Goal: Task Accomplishment & Management: Complete application form

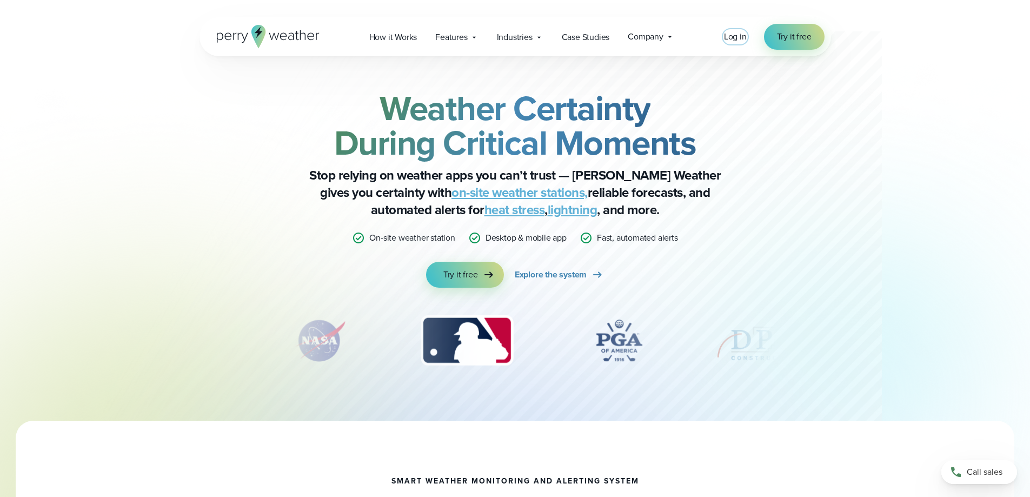
click at [737, 37] on span "Log in" at bounding box center [735, 36] width 23 height 12
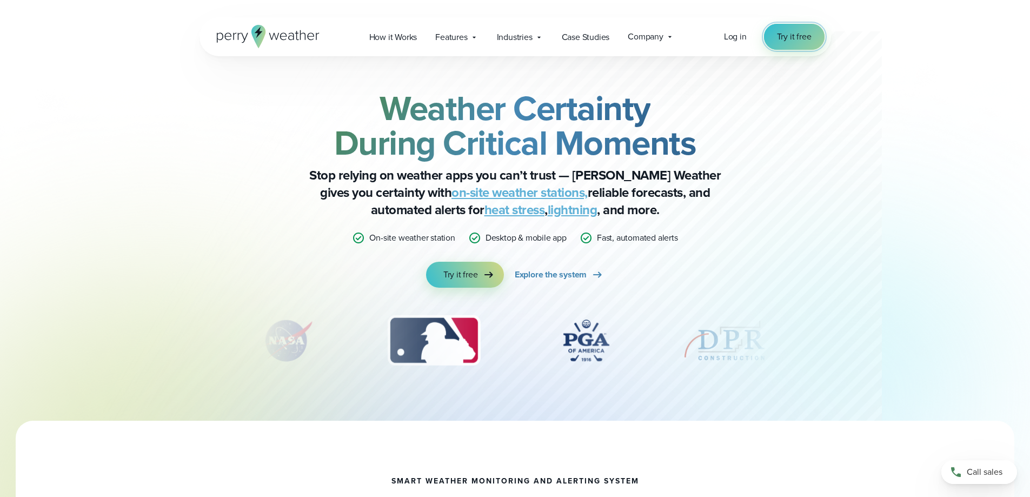
click at [800, 39] on span "Try it free" at bounding box center [794, 36] width 35 height 13
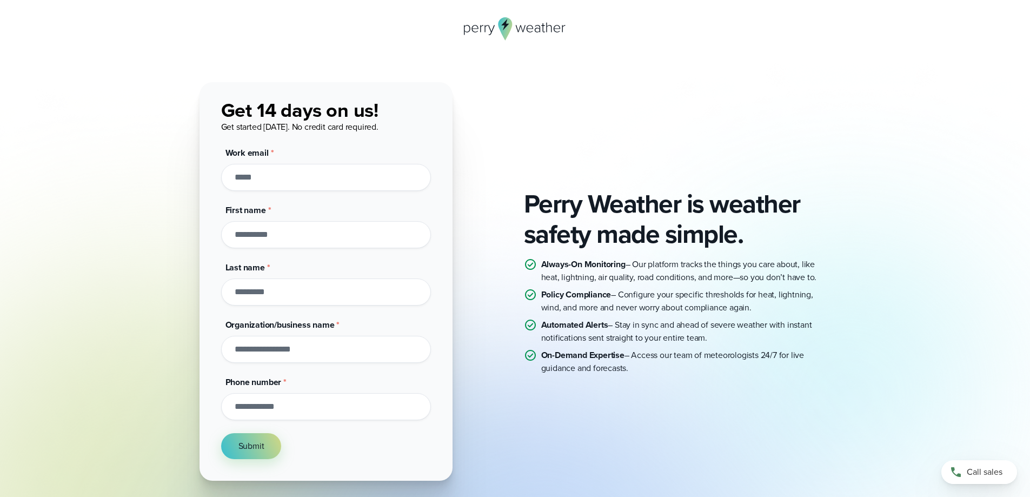
click at [325, 179] on input "Work email *" at bounding box center [326, 177] width 210 height 27
click at [300, 181] on input "Work email *" at bounding box center [326, 177] width 210 height 27
type input "**********"
click at [277, 238] on input "First name *" at bounding box center [326, 234] width 210 height 27
type input "*"
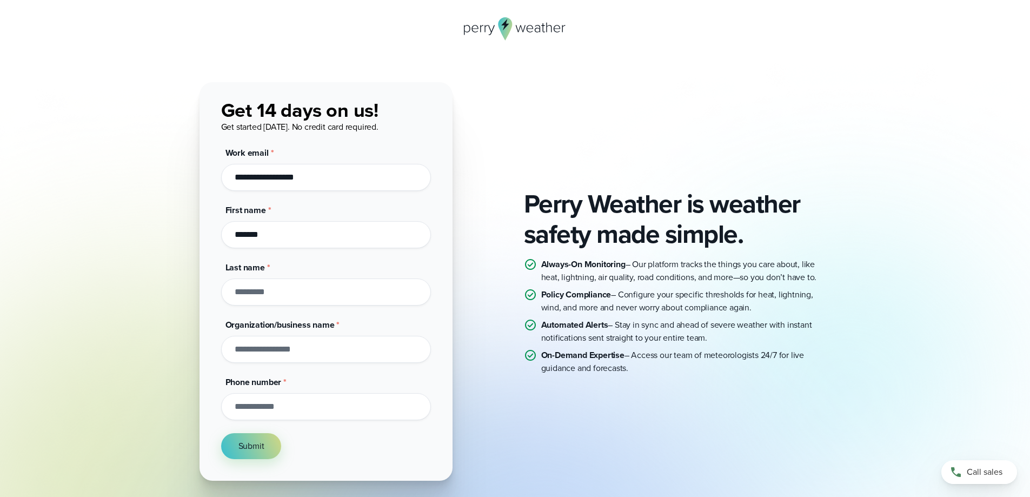
type input "******"
click at [257, 352] on input "Organization/business name *" at bounding box center [326, 349] width 210 height 27
type input "*******"
click at [283, 409] on input "Phone number *" at bounding box center [326, 406] width 210 height 27
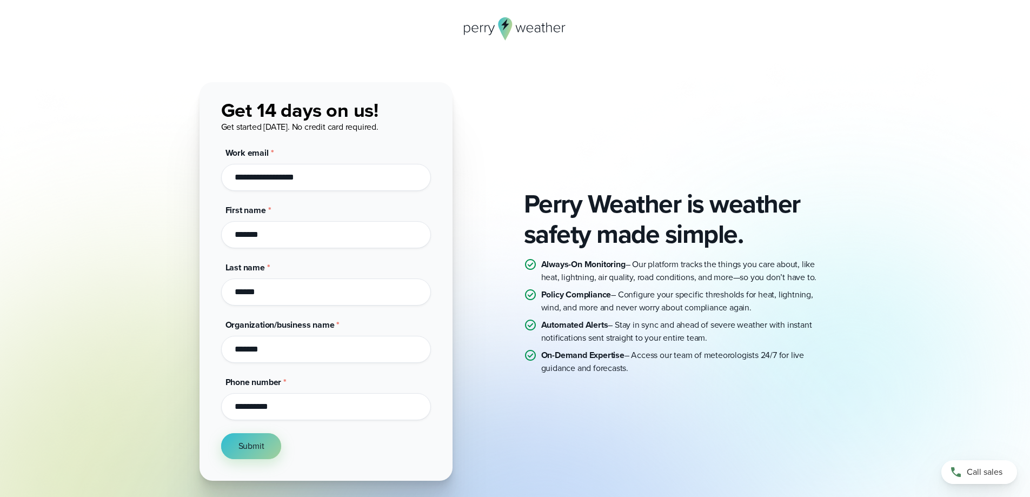
type input "**********"
click at [241, 449] on span "Submit" at bounding box center [251, 446] width 26 height 13
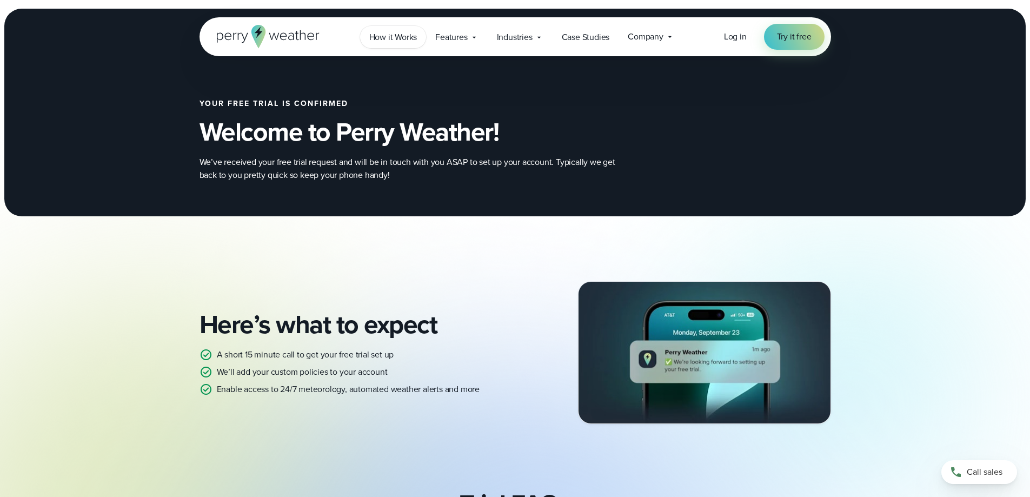
click at [385, 39] on span "How it Works" at bounding box center [393, 37] width 48 height 13
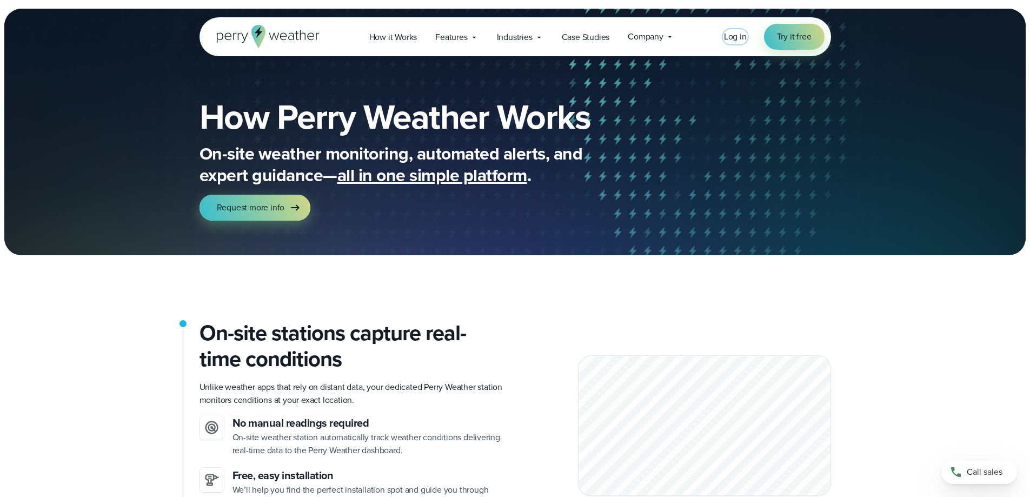
click at [734, 37] on span "Log in" at bounding box center [735, 36] width 23 height 12
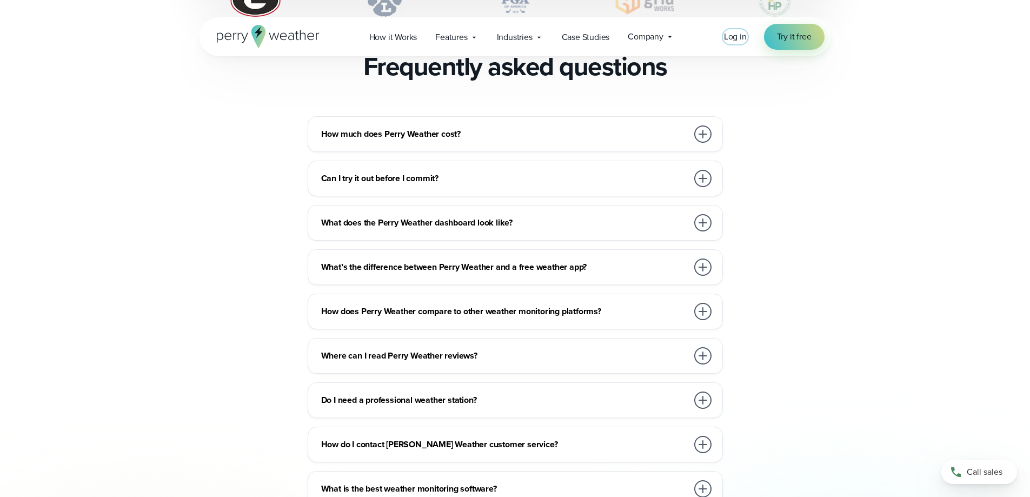
scroll to position [2827, 0]
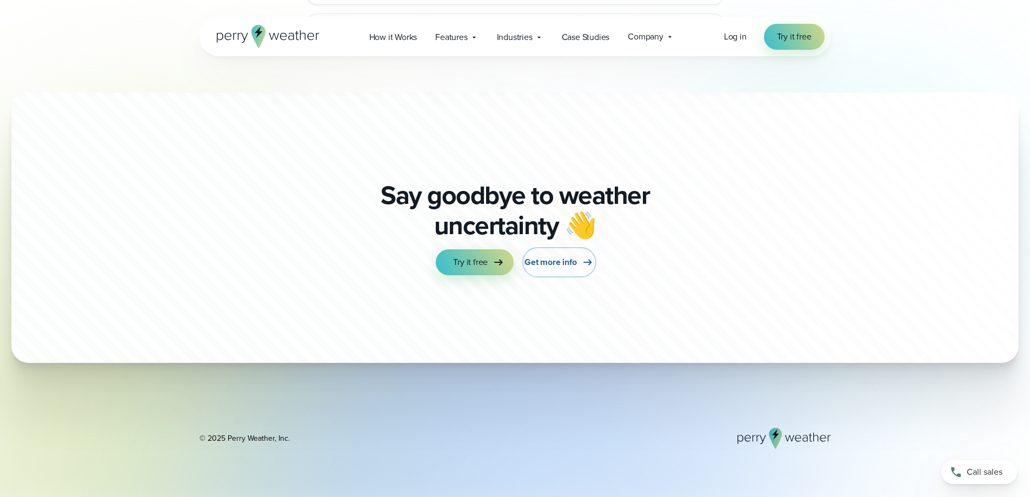
click at [559, 249] on link "Get more info" at bounding box center [558, 262] width 69 height 26
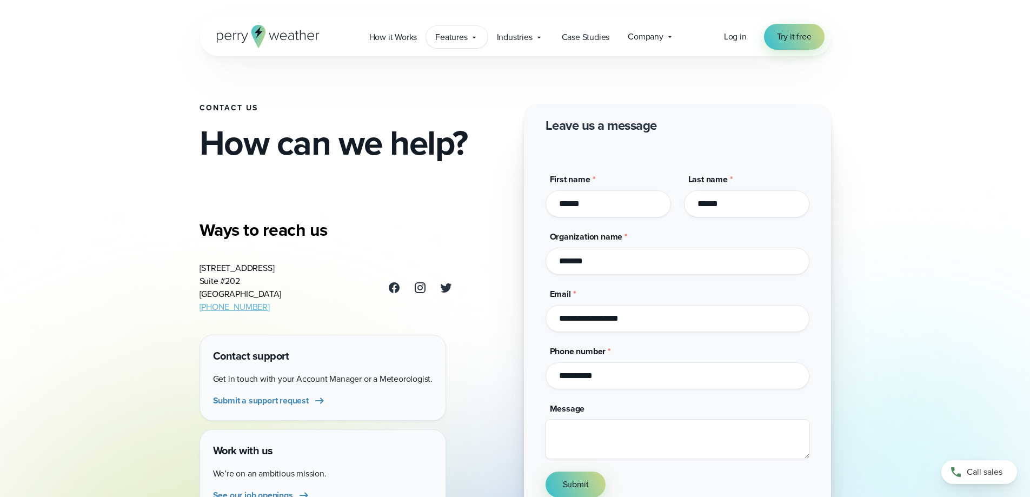
click at [454, 37] on span "Features" at bounding box center [451, 37] width 32 height 13
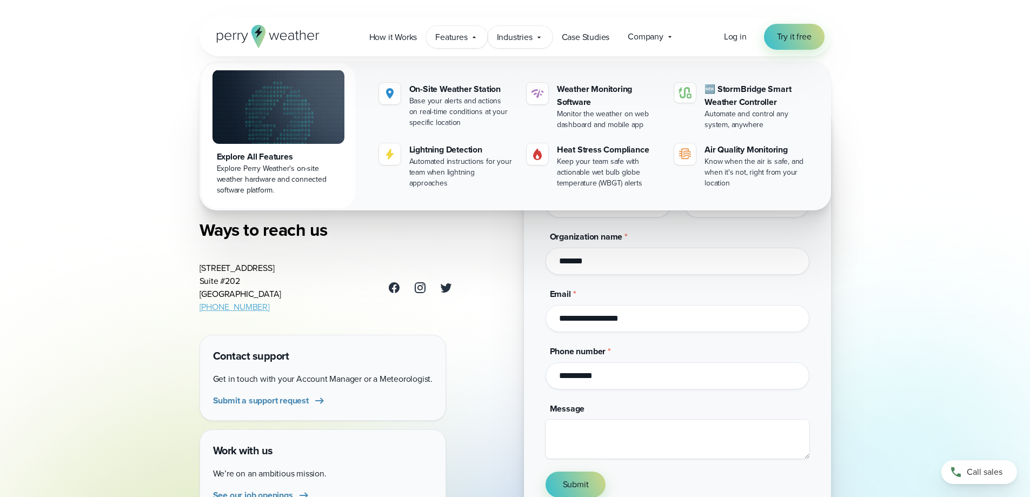
click at [525, 37] on span "Industries" at bounding box center [515, 37] width 36 height 13
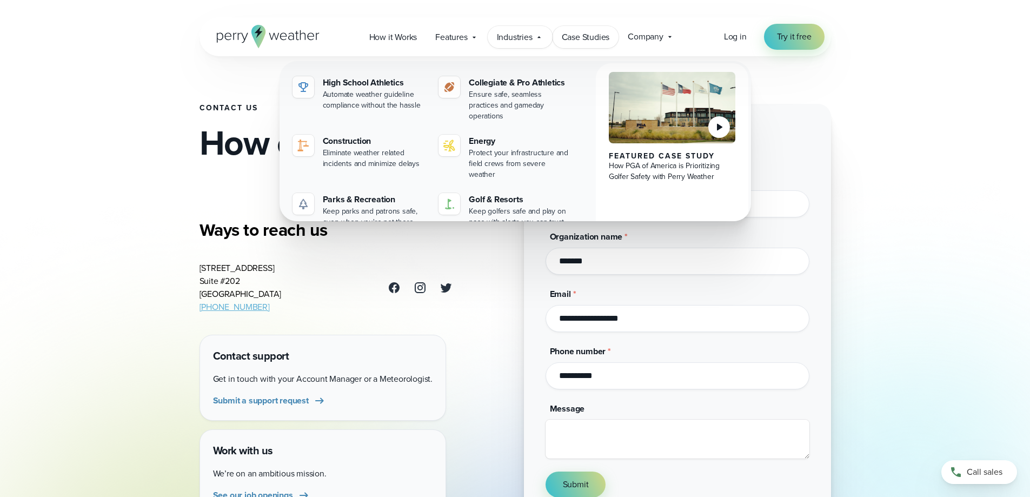
click at [588, 36] on span "Case Studies" at bounding box center [586, 37] width 48 height 13
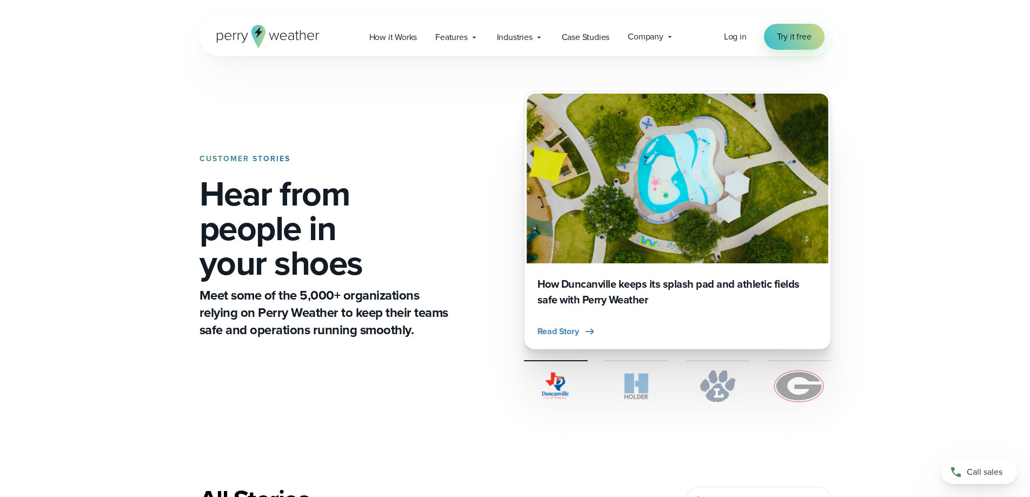
click at [651, 40] on span "Company" at bounding box center [646, 36] width 36 height 13
